Goal: Register for event/course

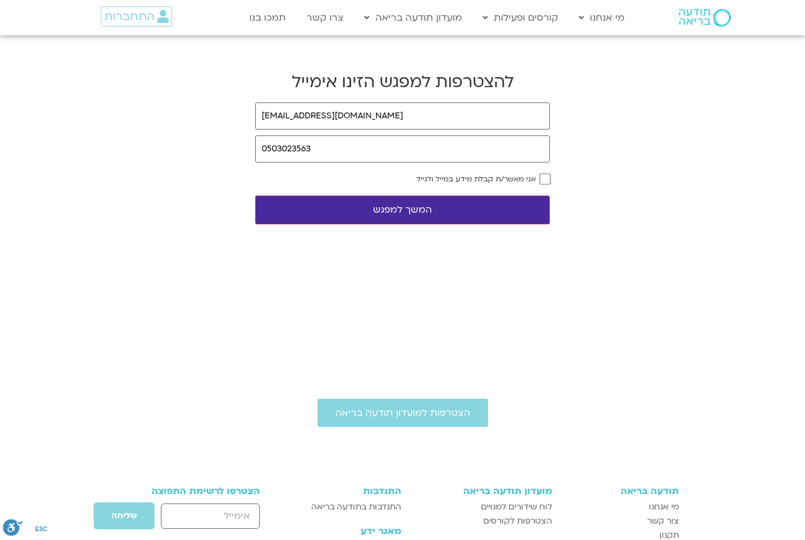
click at [579, 44] on link "קורסים פתוחים ללא עלות" at bounding box center [542, 42] width 130 height 27
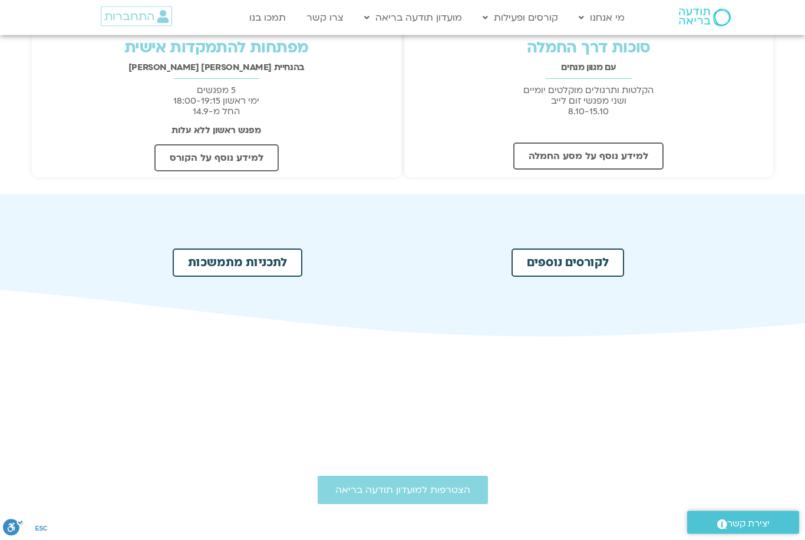
scroll to position [459, 0]
click at [601, 256] on link "לקורסים נוספים" at bounding box center [568, 263] width 113 height 28
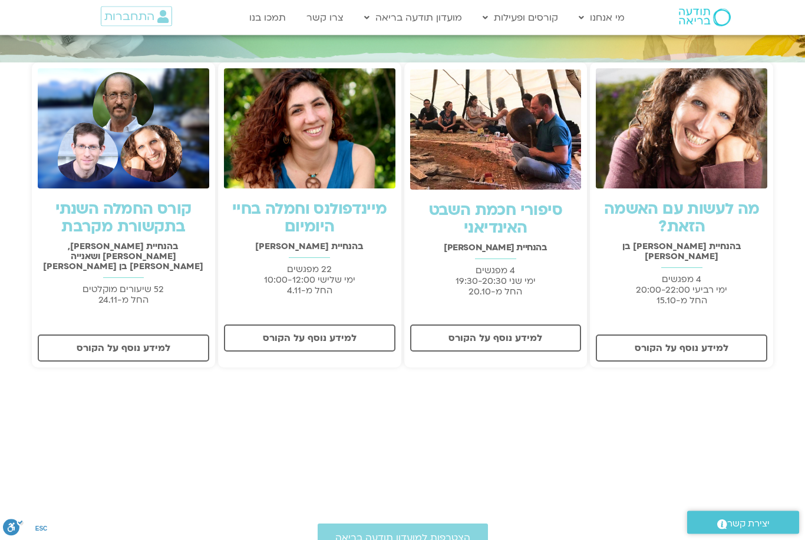
scroll to position [208, 0]
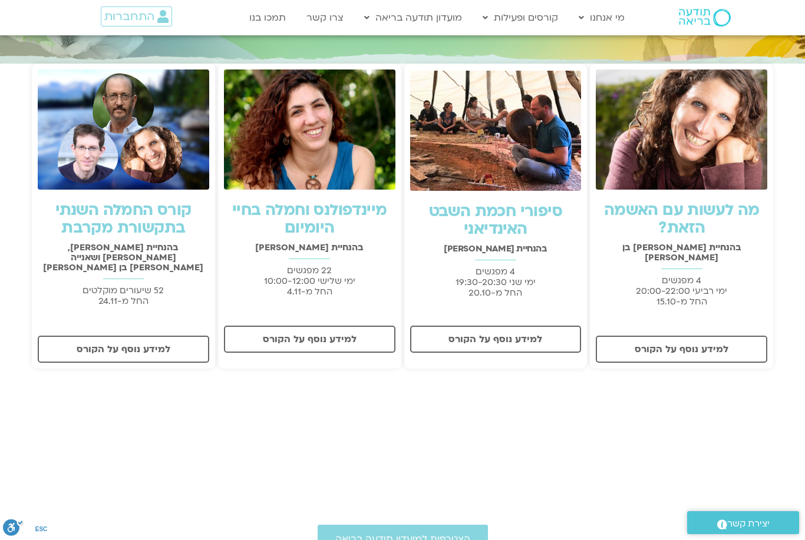
click at [283, 339] on span "למידע נוסף על הקורס" at bounding box center [310, 339] width 94 height 11
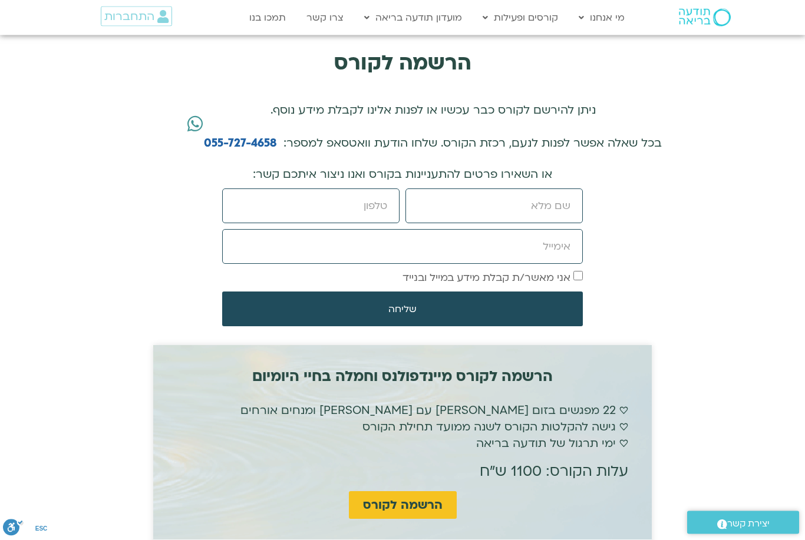
scroll to position [2639, 0]
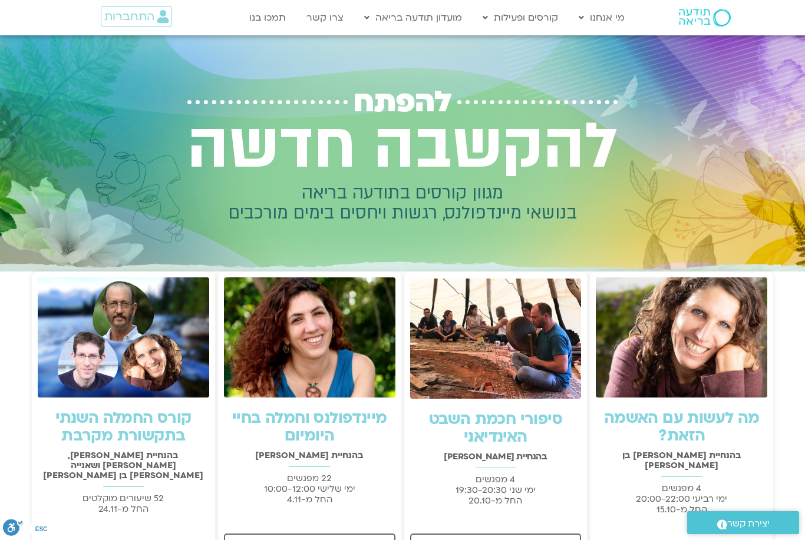
click at [516, 101] on link "תכניות מתמשכות" at bounding box center [542, 97] width 130 height 27
